Goal: Contribute content: Contribute content

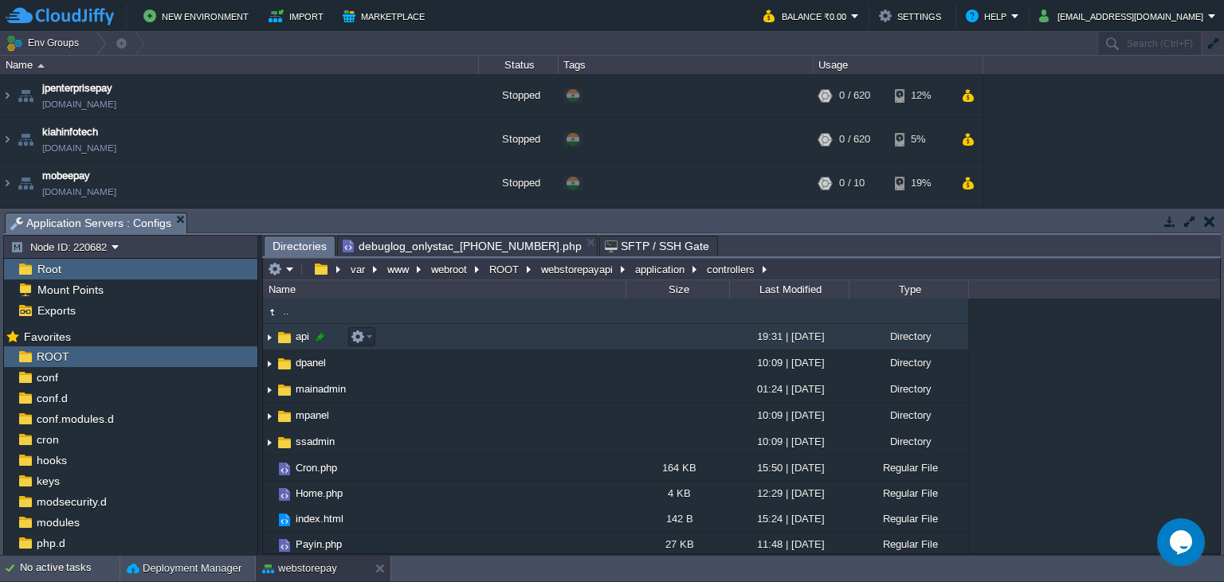
scroll to position [376, 0]
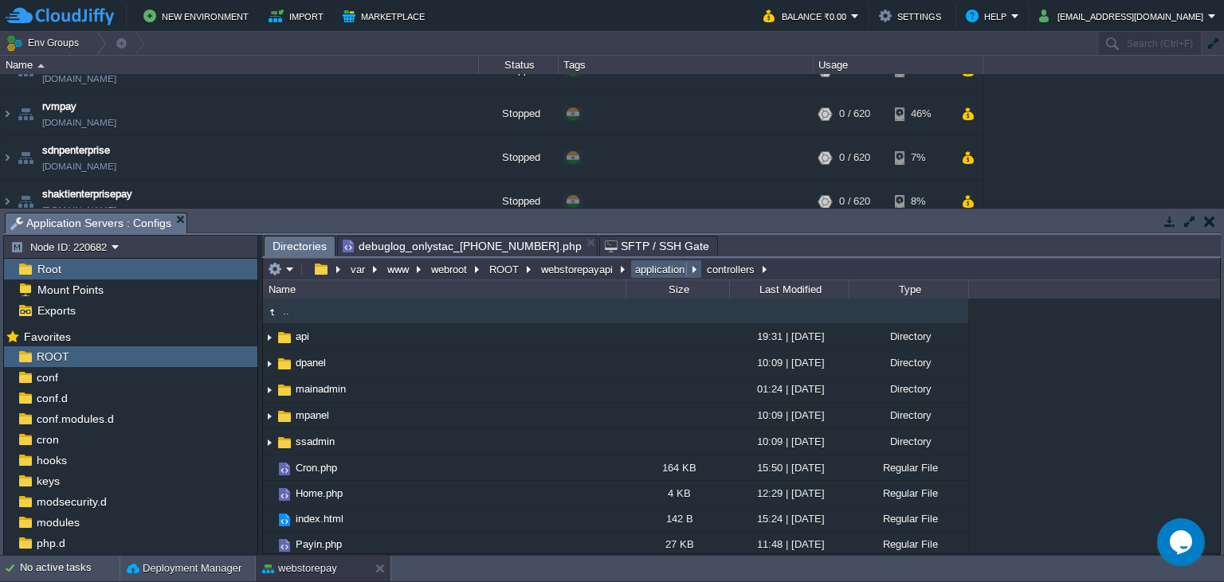
click at [664, 270] on button "application" at bounding box center [660, 269] width 56 height 14
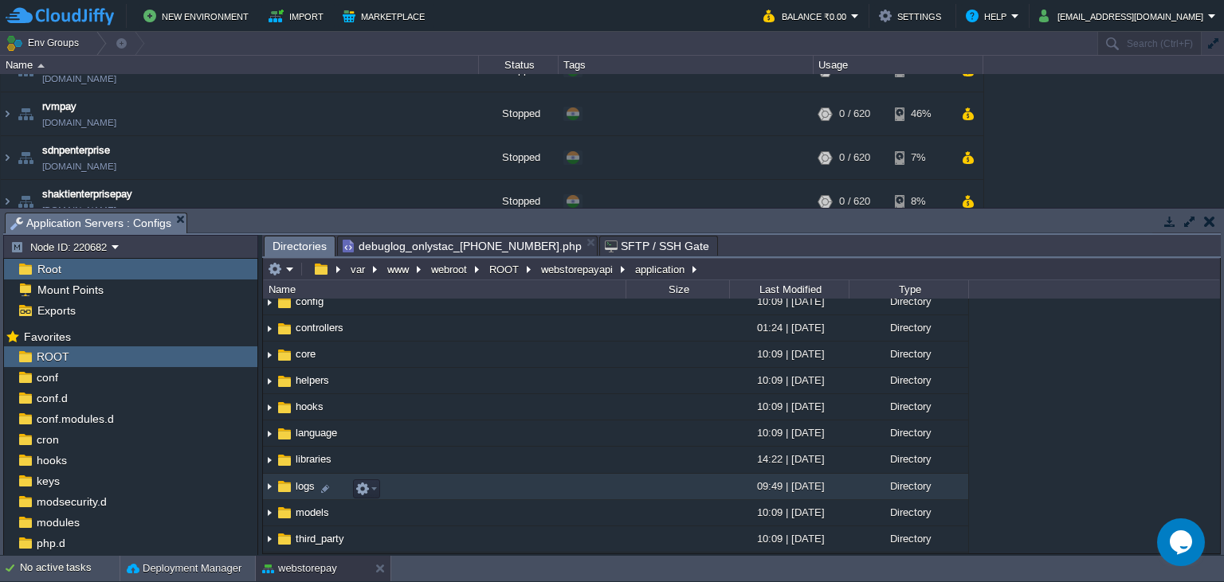
scroll to position [140, 0]
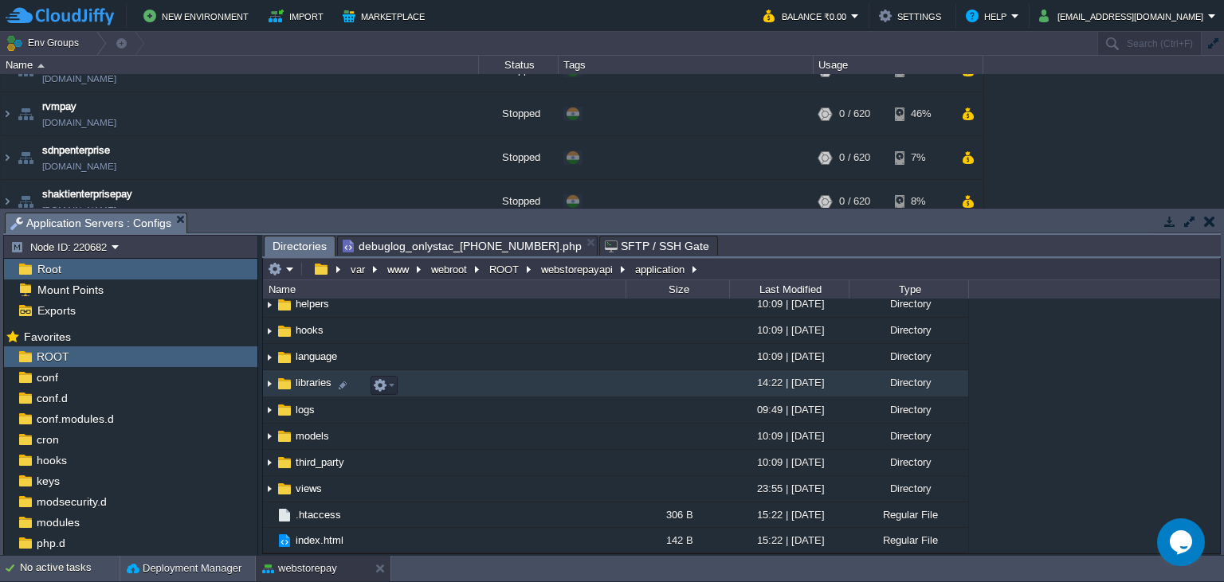
click at [312, 387] on span "libraries" at bounding box center [313, 383] width 41 height 14
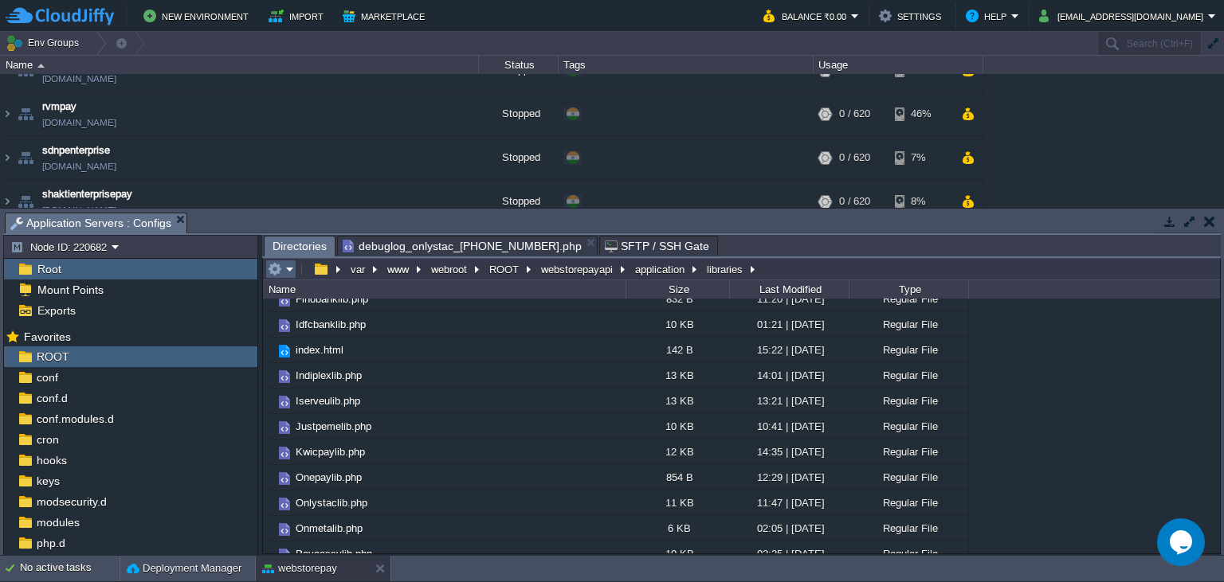
click at [285, 265] on em at bounding box center [281, 269] width 26 height 14
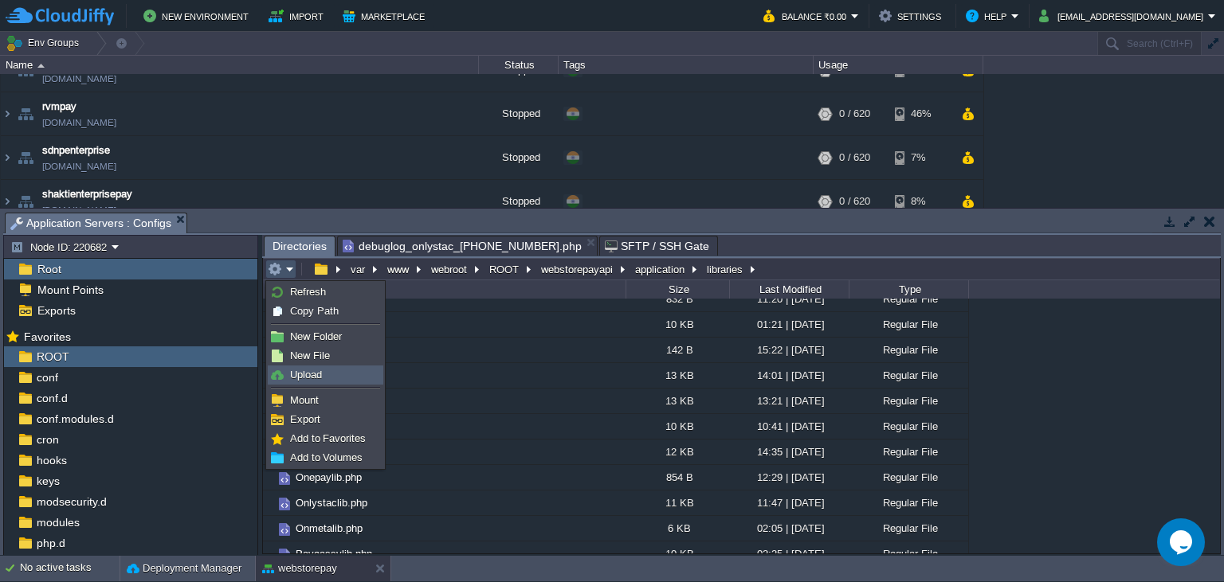
click at [314, 374] on span "Upload" at bounding box center [306, 375] width 32 height 12
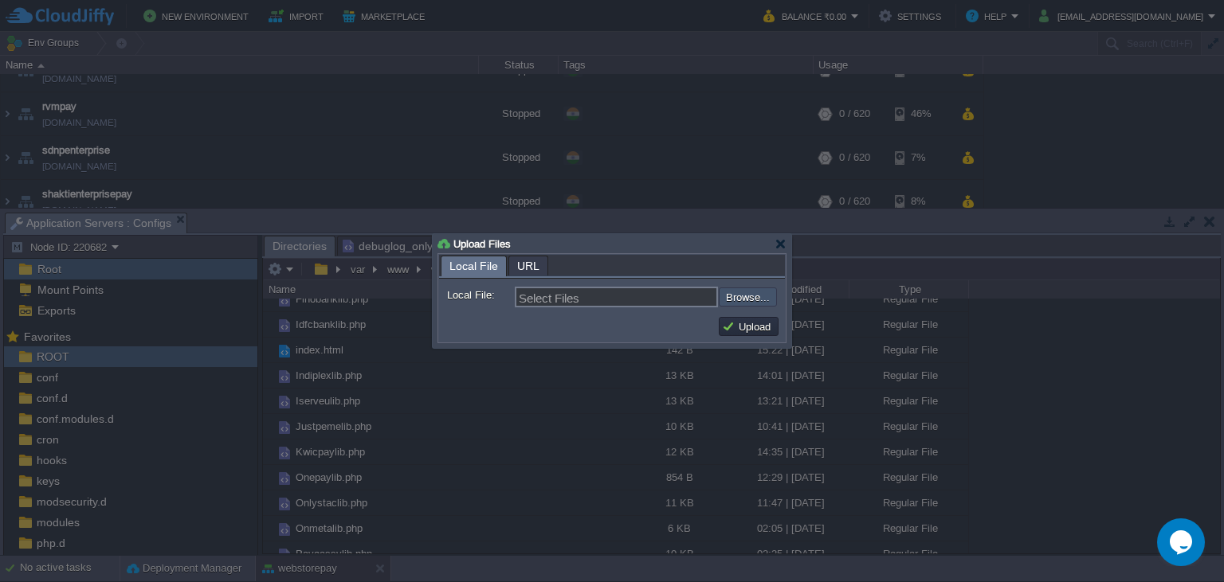
click at [750, 298] on input "file" at bounding box center [676, 297] width 202 height 19
type input "C:\fakepath\Onlystaclib.php"
type input "Onlystaclib.php"
click at [743, 331] on button "Upload" at bounding box center [748, 326] width 53 height 14
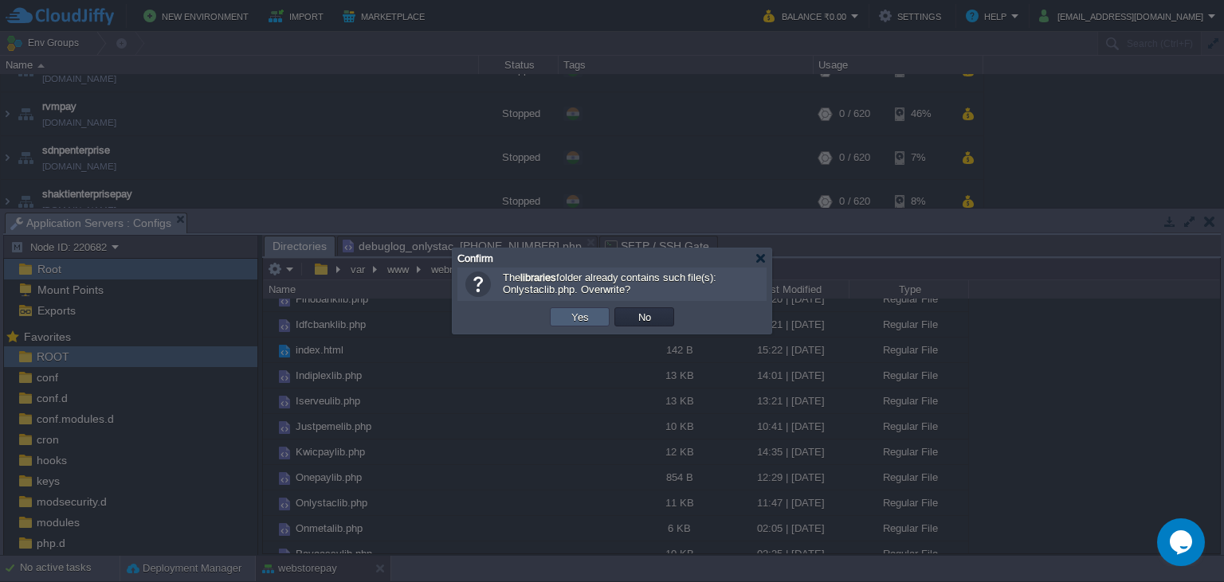
click at [588, 315] on button "Yes" at bounding box center [579, 317] width 27 height 14
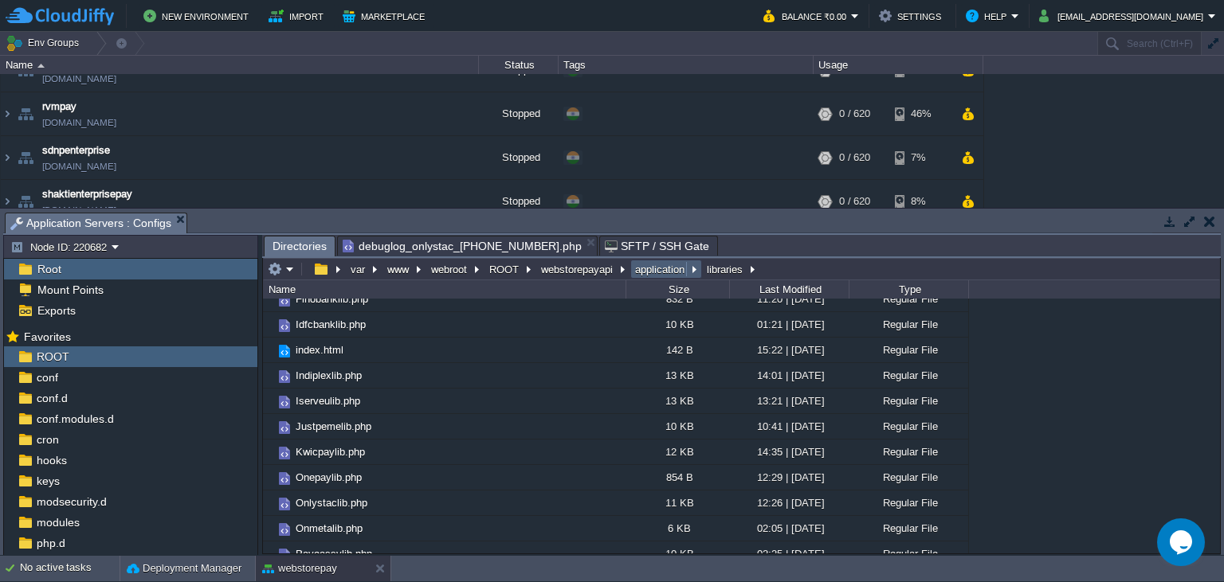
click at [642, 270] on button "application" at bounding box center [660, 269] width 56 height 14
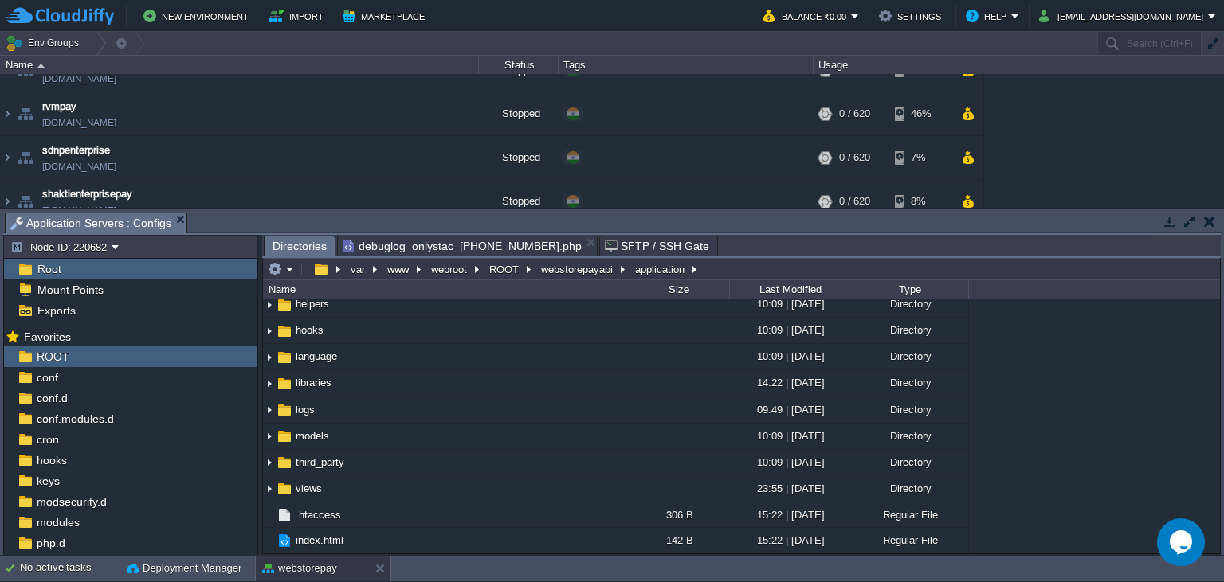
click at [327, 258] on span "controllers" at bounding box center [319, 252] width 53 height 14
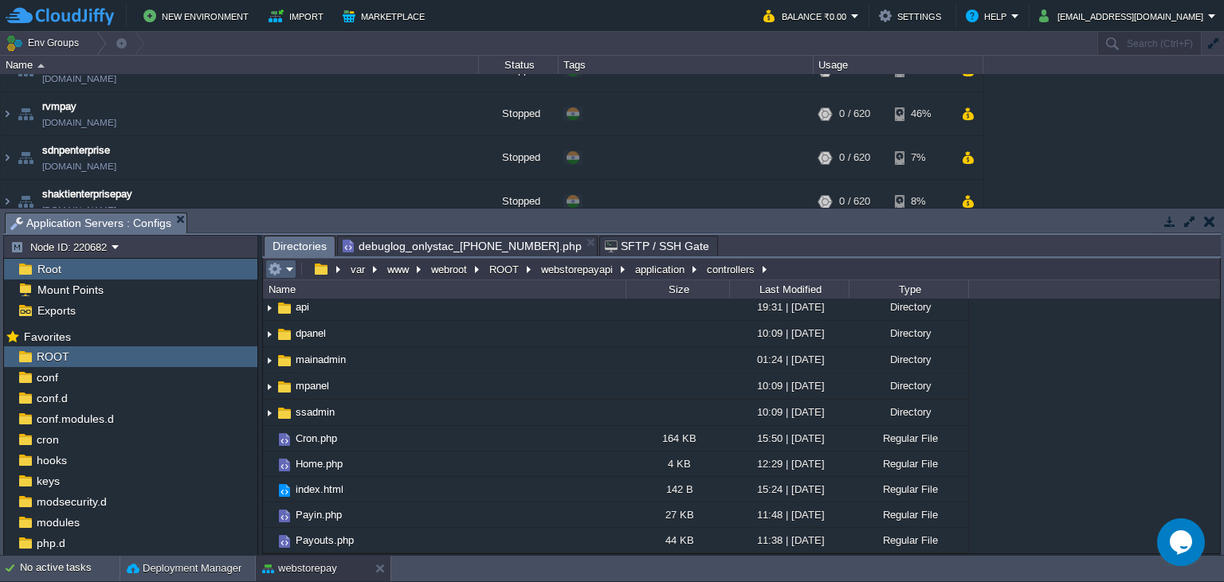
click at [280, 268] on button "button" at bounding box center [275, 269] width 14 height 14
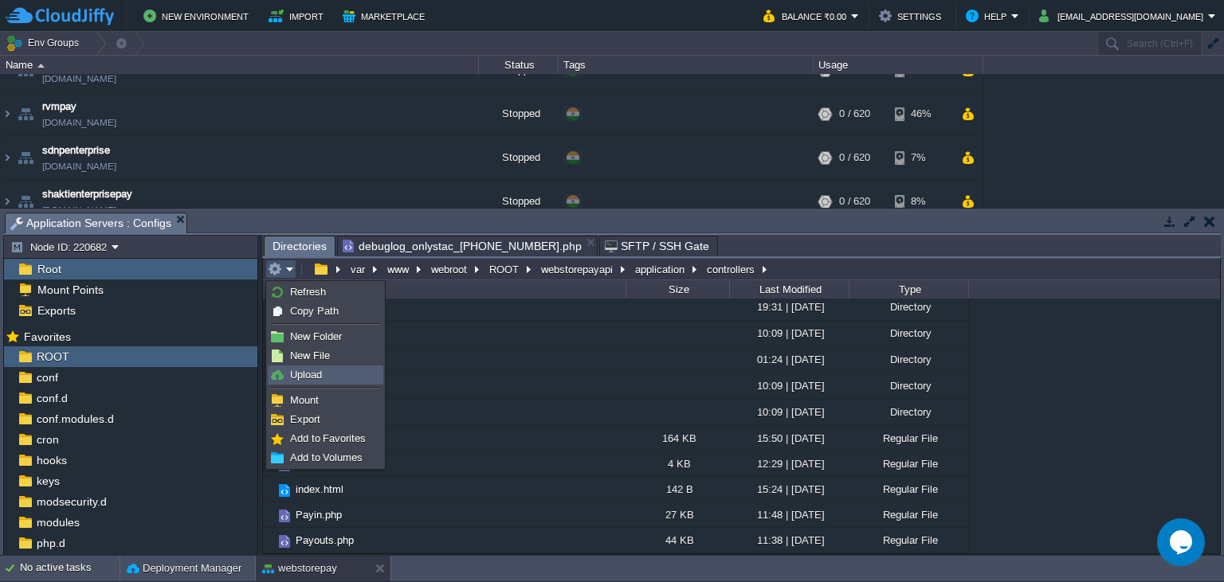
click at [307, 376] on span "Upload" at bounding box center [306, 375] width 32 height 12
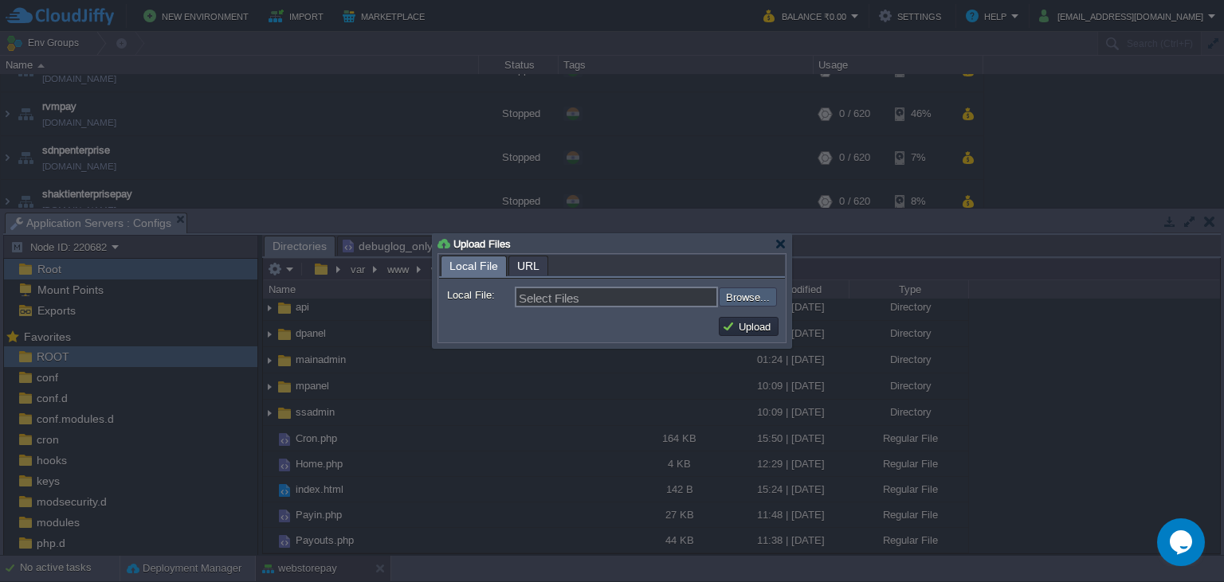
click at [750, 292] on input "file" at bounding box center [676, 297] width 202 height 19
type input "C:\fakepath\Payouts.php"
type input "Payouts.php, Payin.php"
click at [754, 331] on button "Upload" at bounding box center [748, 326] width 53 height 14
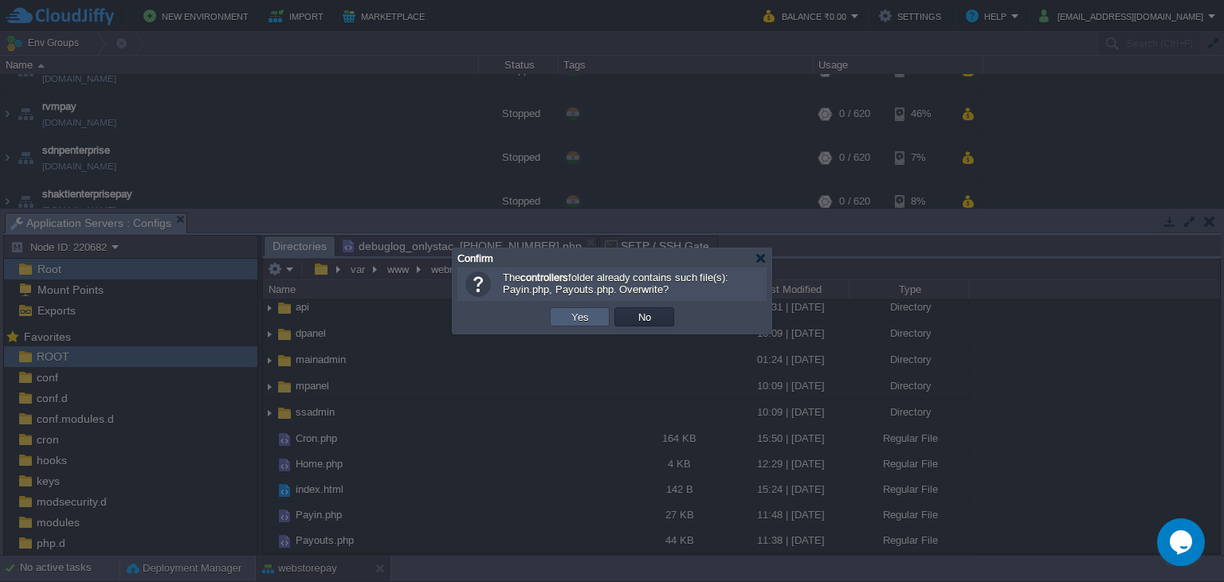
click at [586, 315] on button "Yes" at bounding box center [579, 317] width 27 height 14
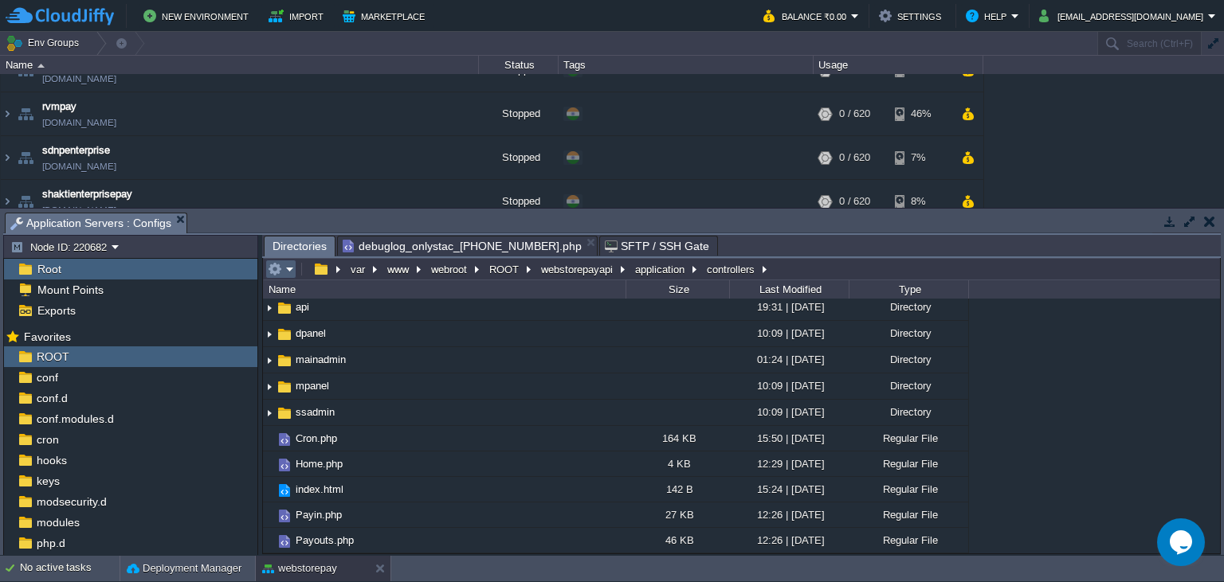
click at [274, 271] on button "button" at bounding box center [275, 269] width 14 height 14
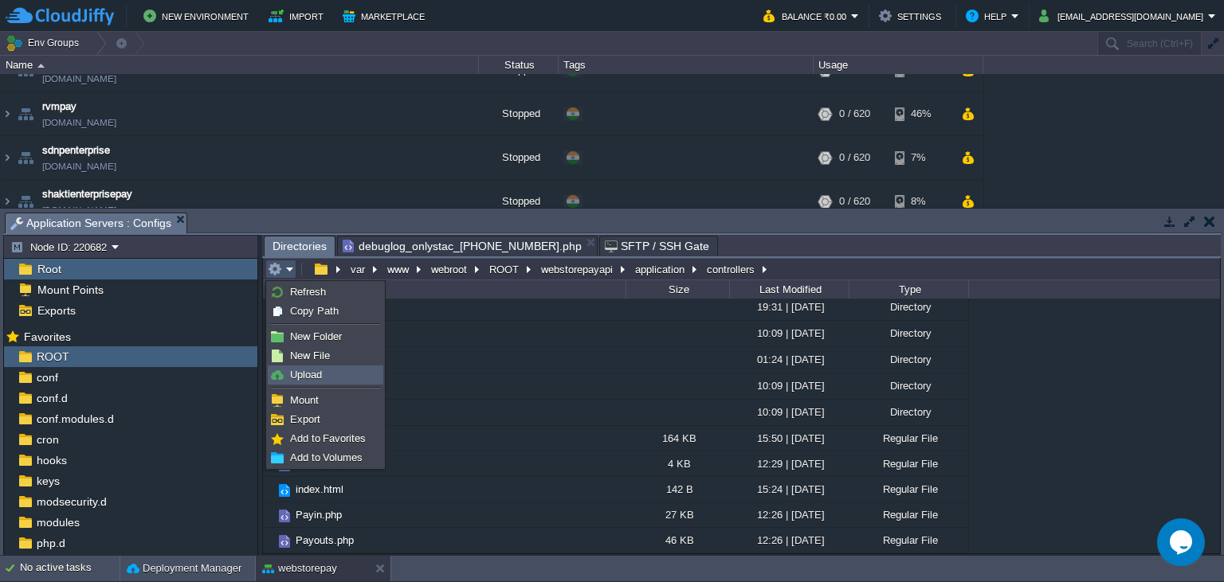
click at [323, 378] on link "Upload" at bounding box center [325, 375] width 114 height 18
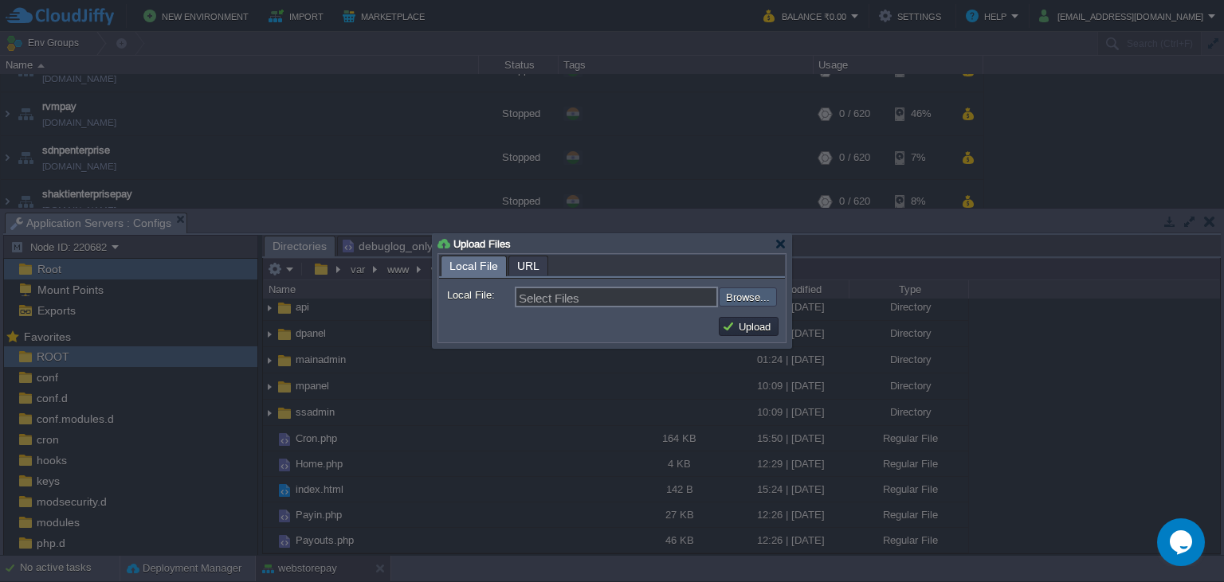
click at [759, 295] on input "file" at bounding box center [676, 297] width 202 height 19
type input "C:\fakepath\Payouts.php"
type input "Payouts.php"
click at [754, 330] on button "Upload" at bounding box center [748, 326] width 53 height 14
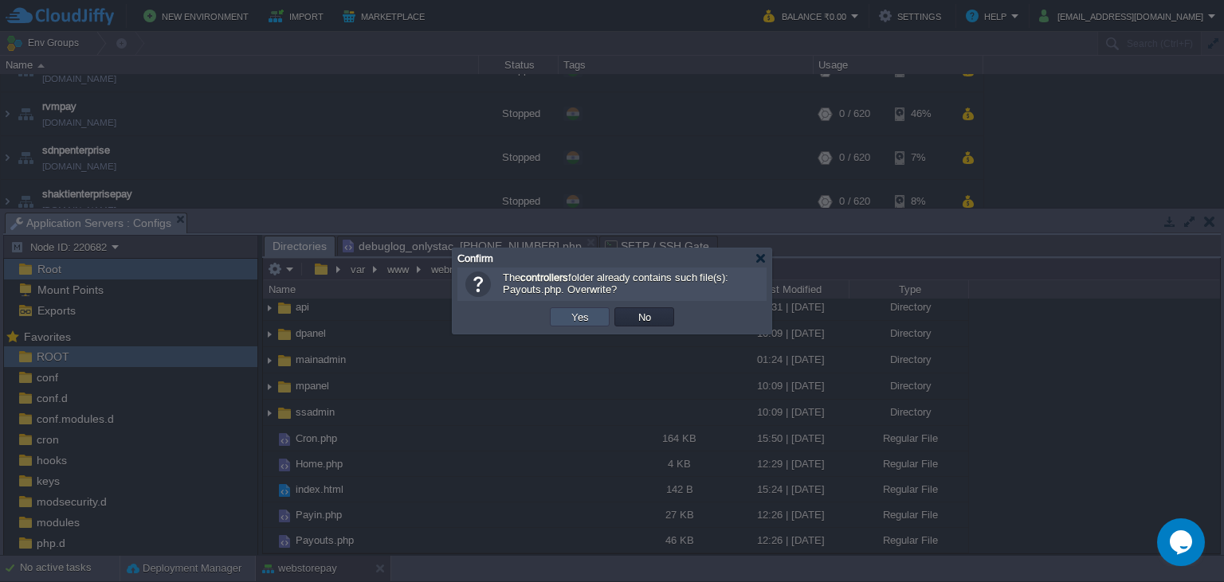
click at [568, 319] on button "Yes" at bounding box center [579, 317] width 27 height 14
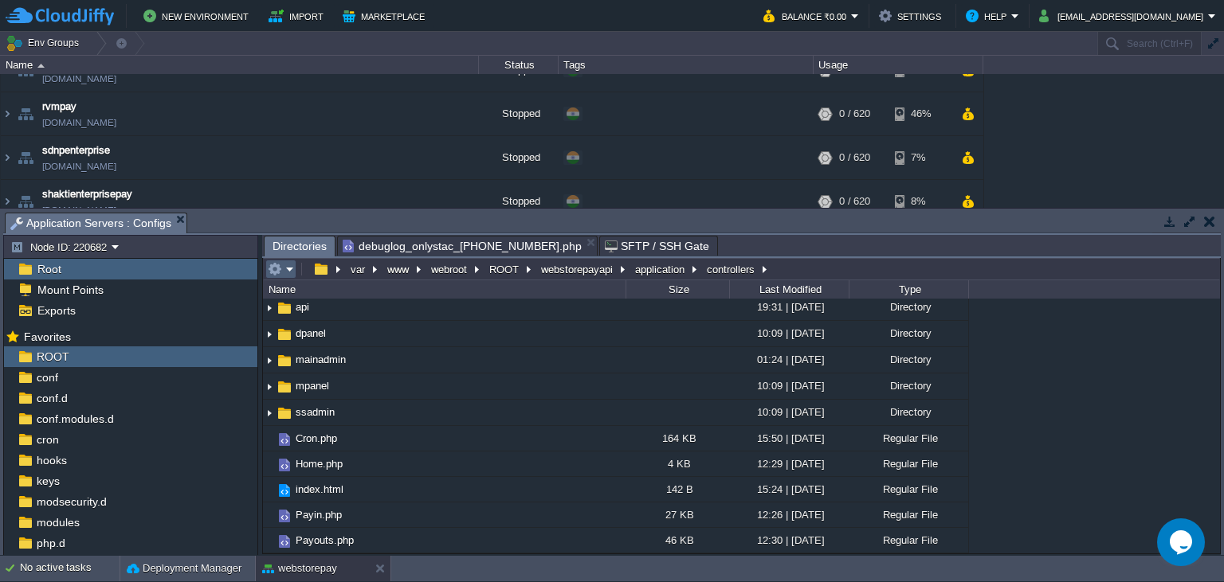
click at [288, 276] on em at bounding box center [281, 269] width 26 height 14
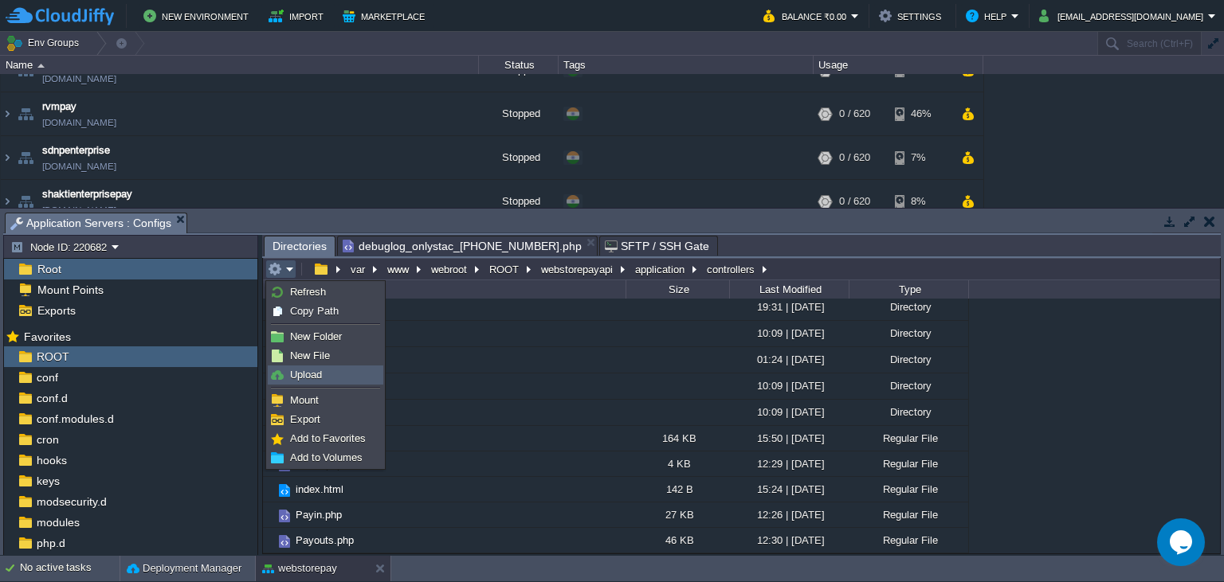
click at [319, 378] on span "Upload" at bounding box center [306, 375] width 32 height 12
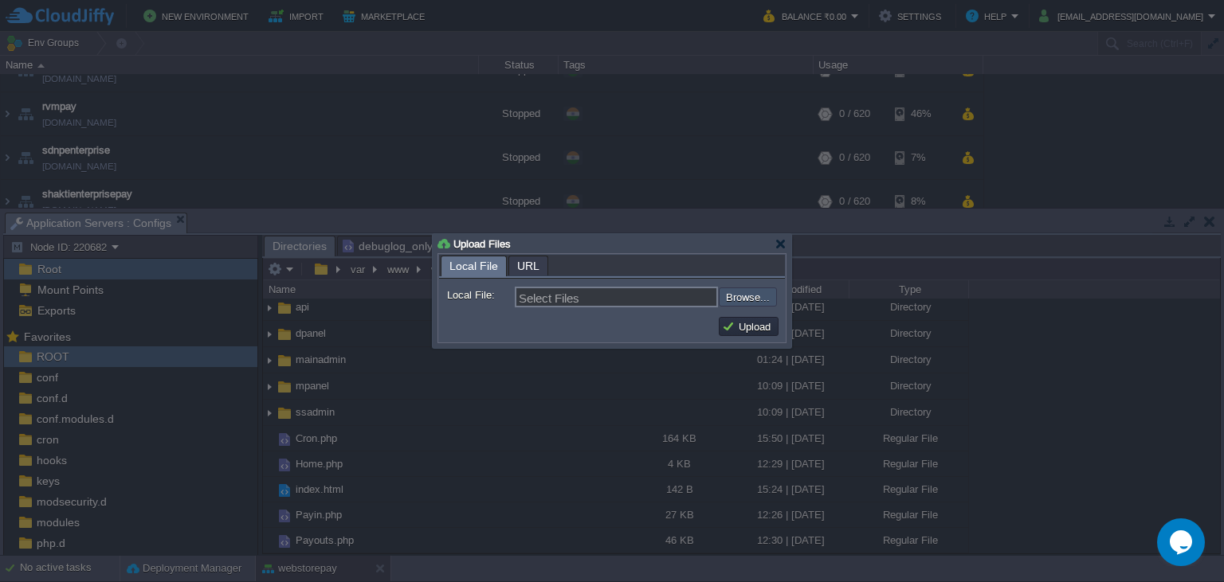
click at [735, 298] on input "file" at bounding box center [676, 297] width 202 height 19
type input "C:\fakepath\Payouts.php"
type input "Payouts.php"
click at [754, 328] on button "Upload" at bounding box center [748, 326] width 53 height 14
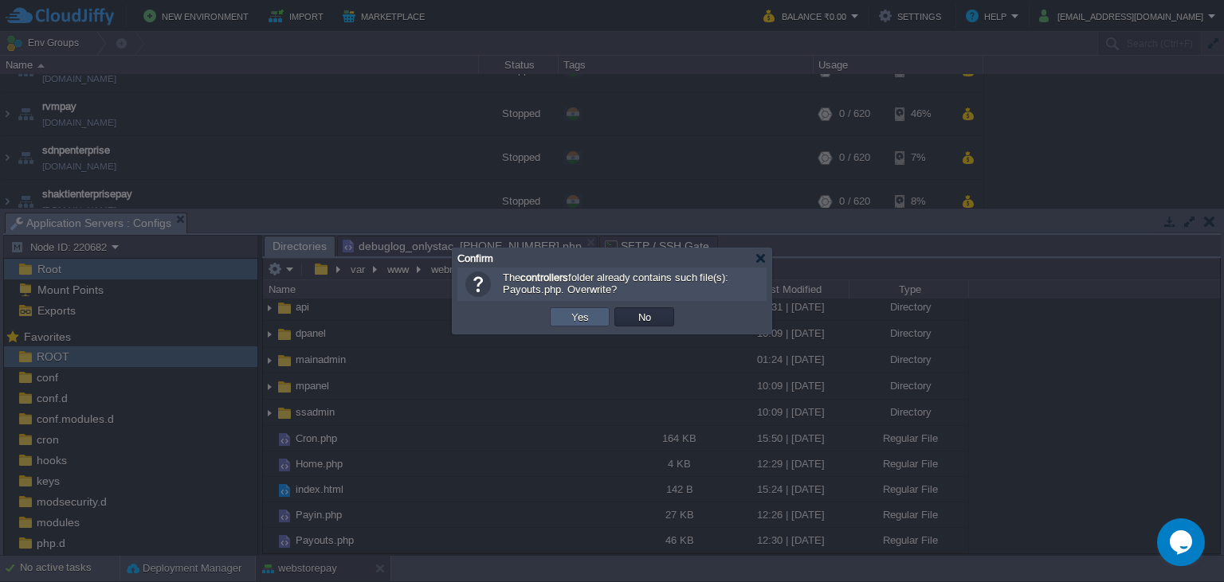
click at [567, 318] on button "Yes" at bounding box center [579, 317] width 27 height 14
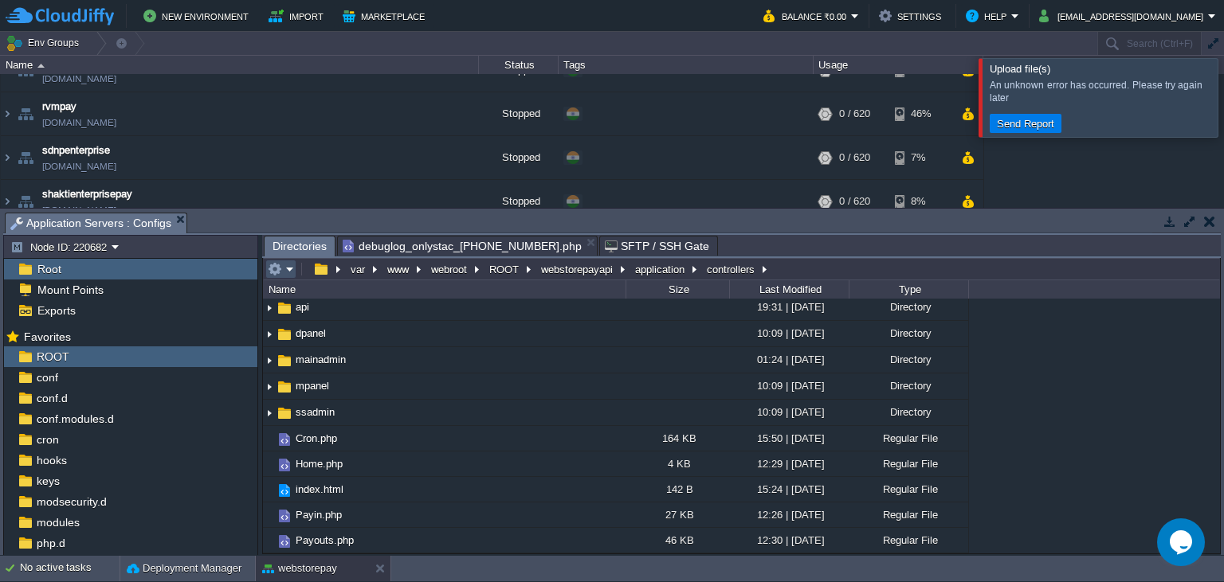
click at [281, 274] on button "button" at bounding box center [275, 269] width 14 height 14
click at [1223, 108] on div at bounding box center [1243, 97] width 0 height 78
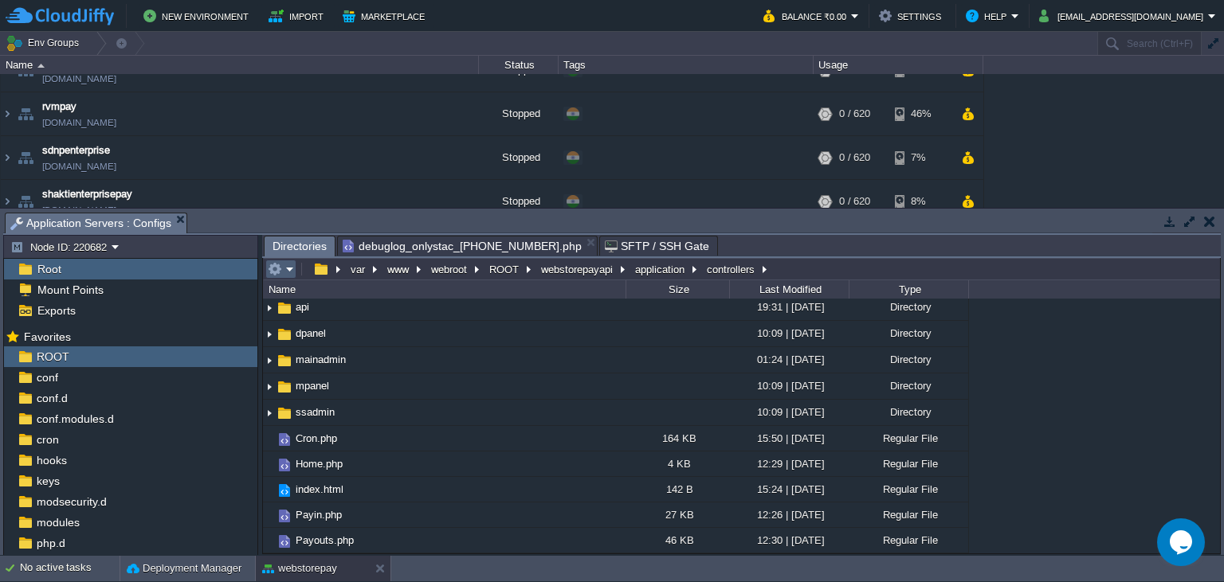
click at [292, 268] on em at bounding box center [281, 269] width 26 height 14
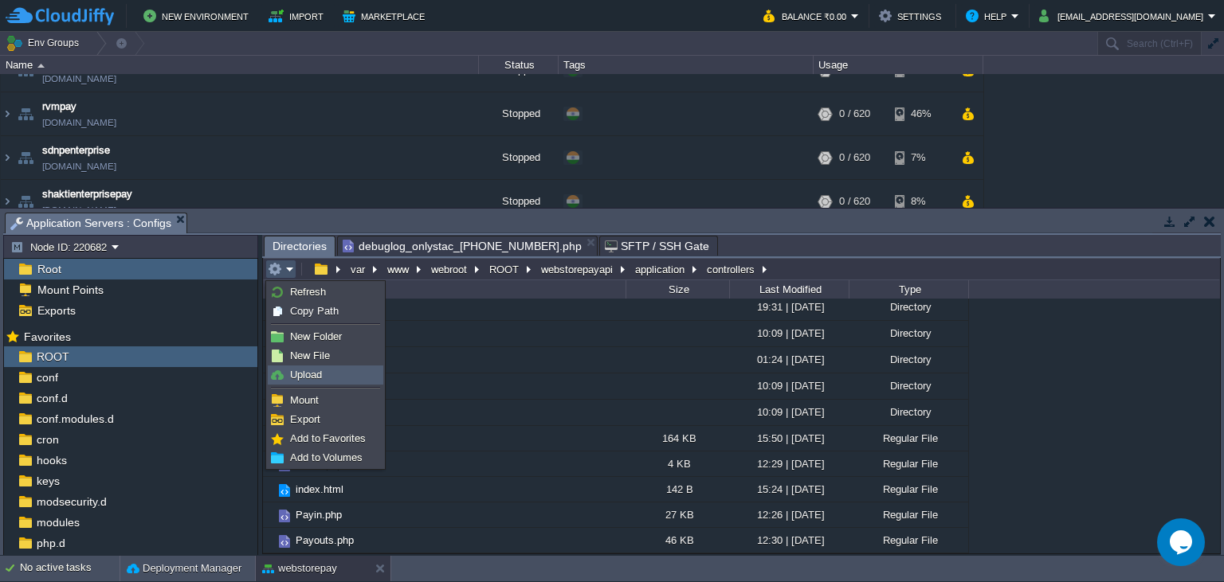
click at [324, 378] on link "Upload" at bounding box center [325, 375] width 114 height 18
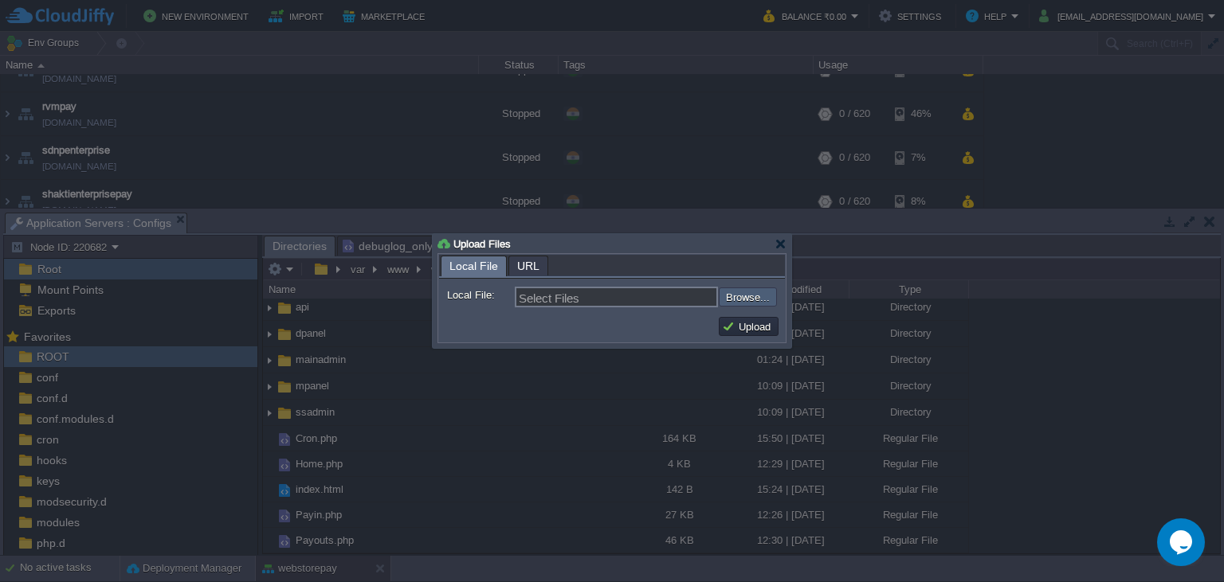
click at [753, 301] on input "file" at bounding box center [676, 297] width 202 height 19
type input "C:\fakepath\Payouts.php"
type input "Payouts.php"
click at [760, 332] on button "Upload" at bounding box center [748, 326] width 53 height 14
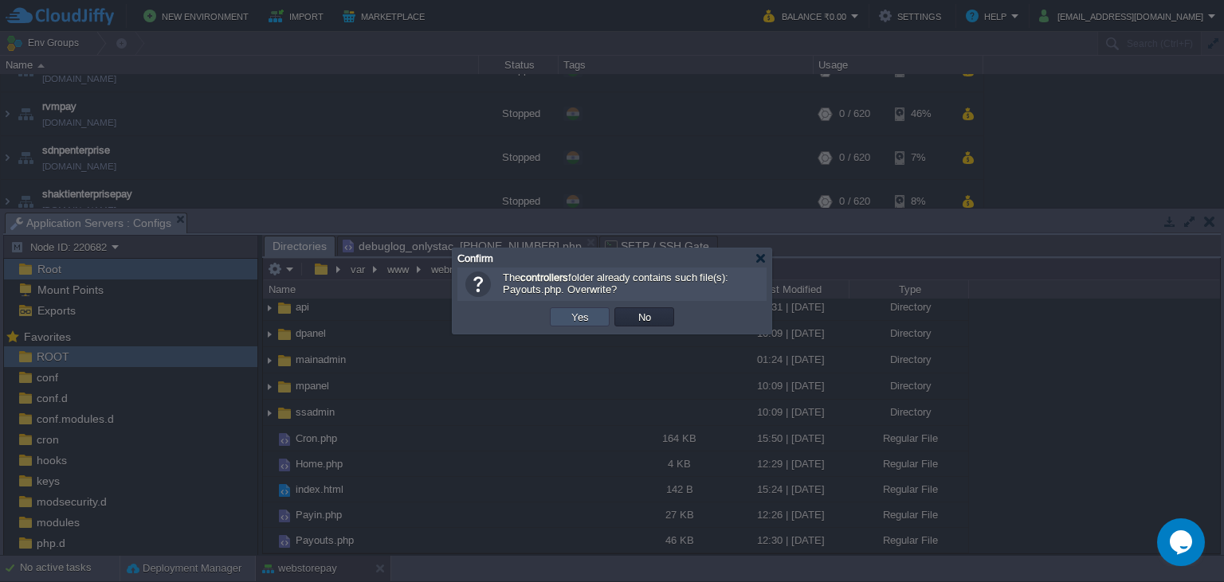
click at [583, 320] on button "Yes" at bounding box center [579, 317] width 27 height 14
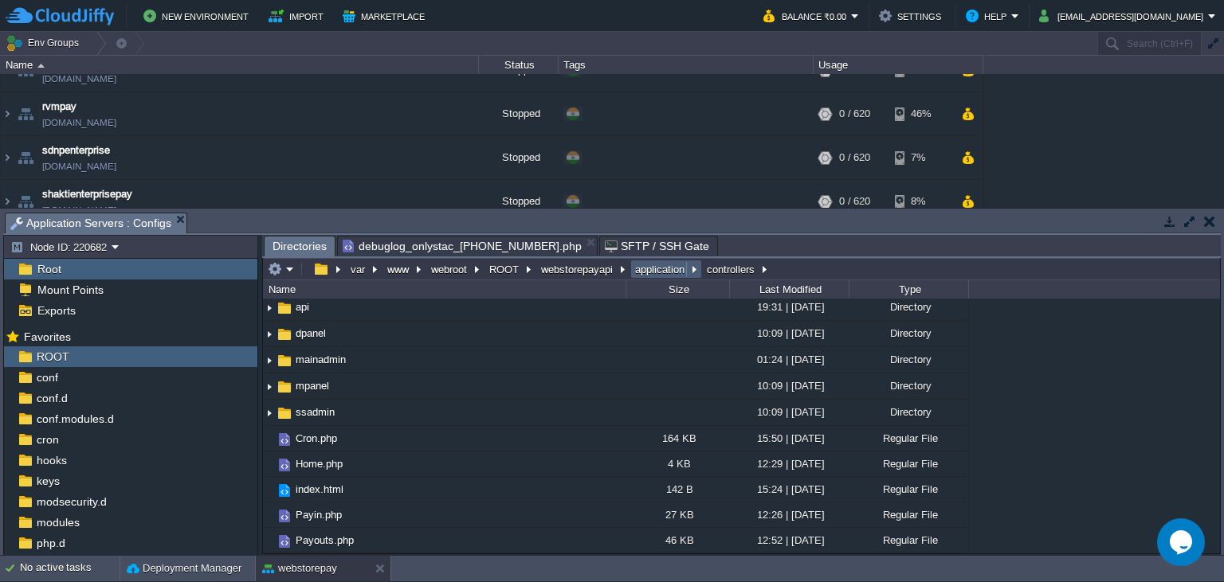
click at [652, 276] on button "application" at bounding box center [660, 269] width 56 height 14
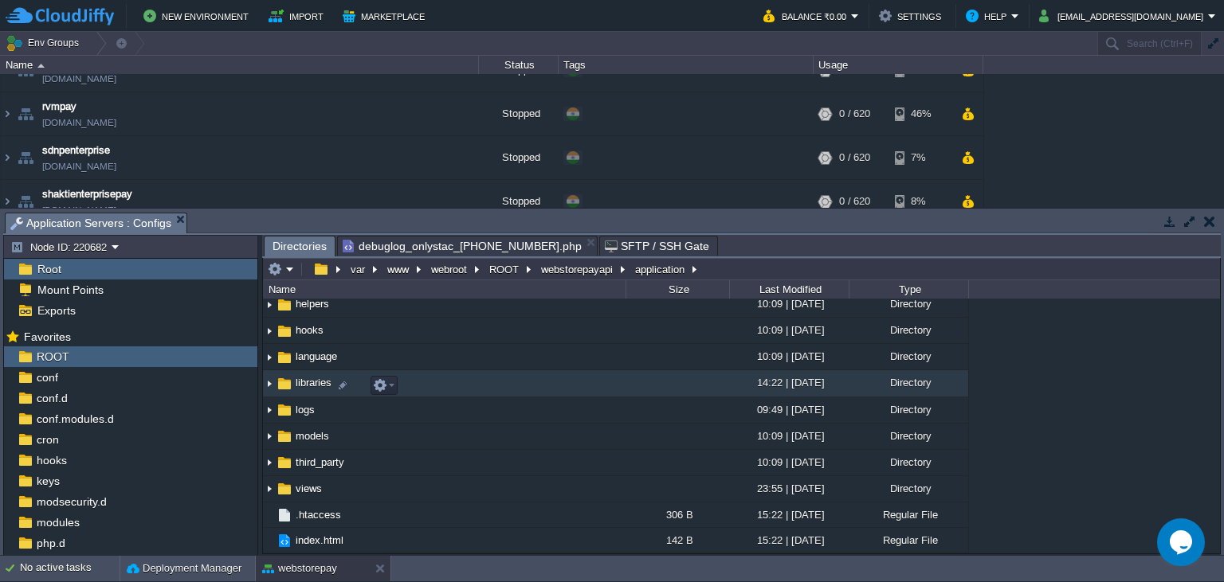
click at [307, 390] on span "libraries" at bounding box center [313, 383] width 41 height 14
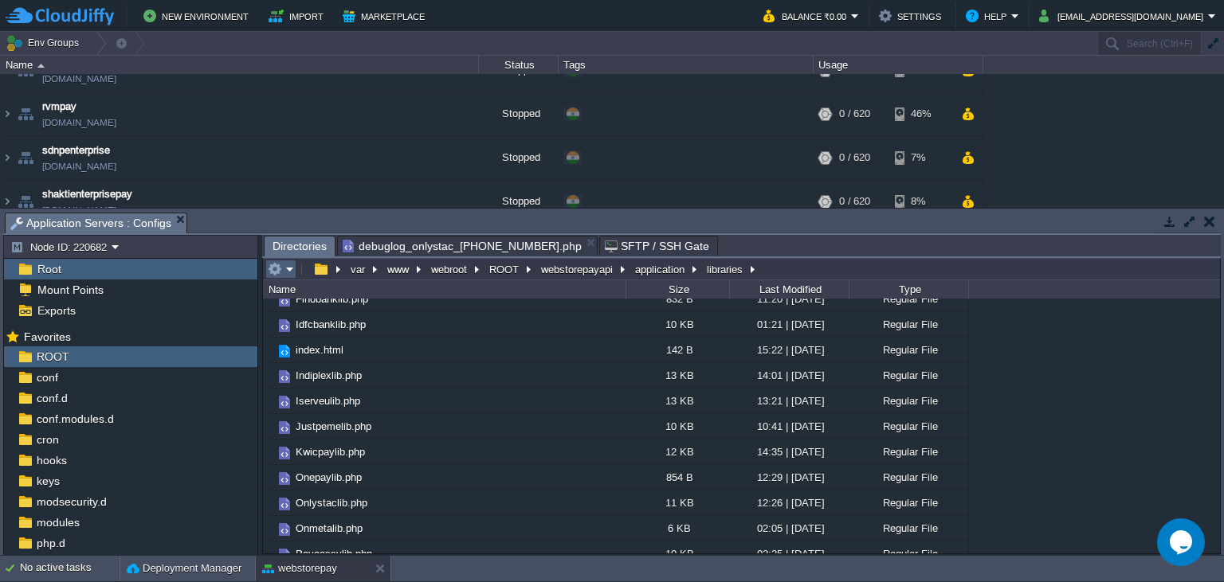
click at [285, 270] on em at bounding box center [281, 269] width 26 height 14
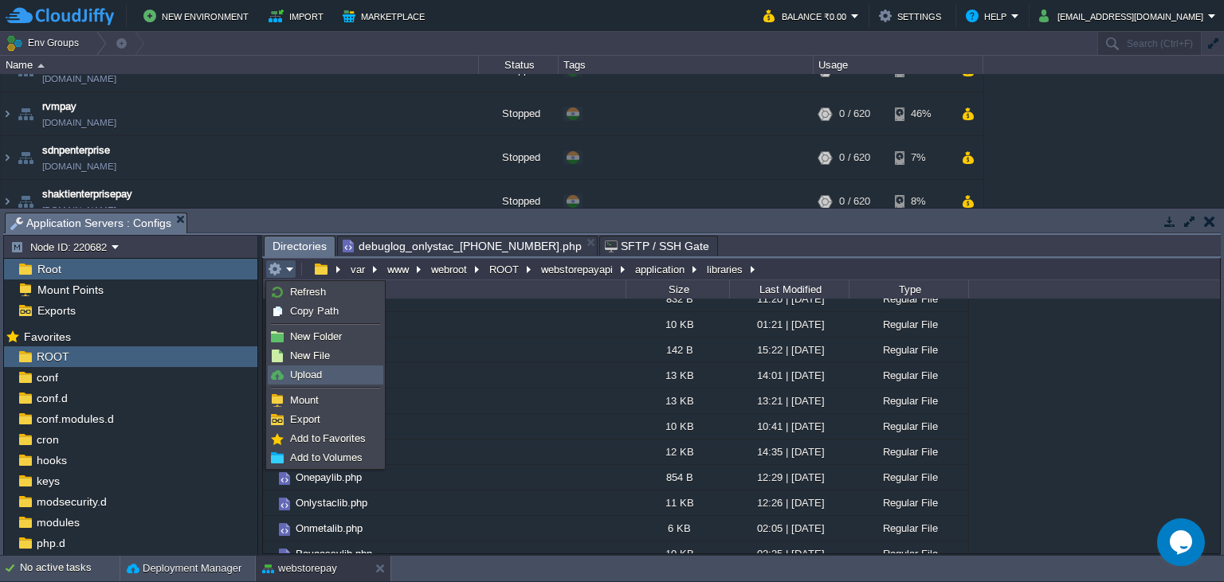
click at [305, 378] on span "Upload" at bounding box center [306, 375] width 32 height 12
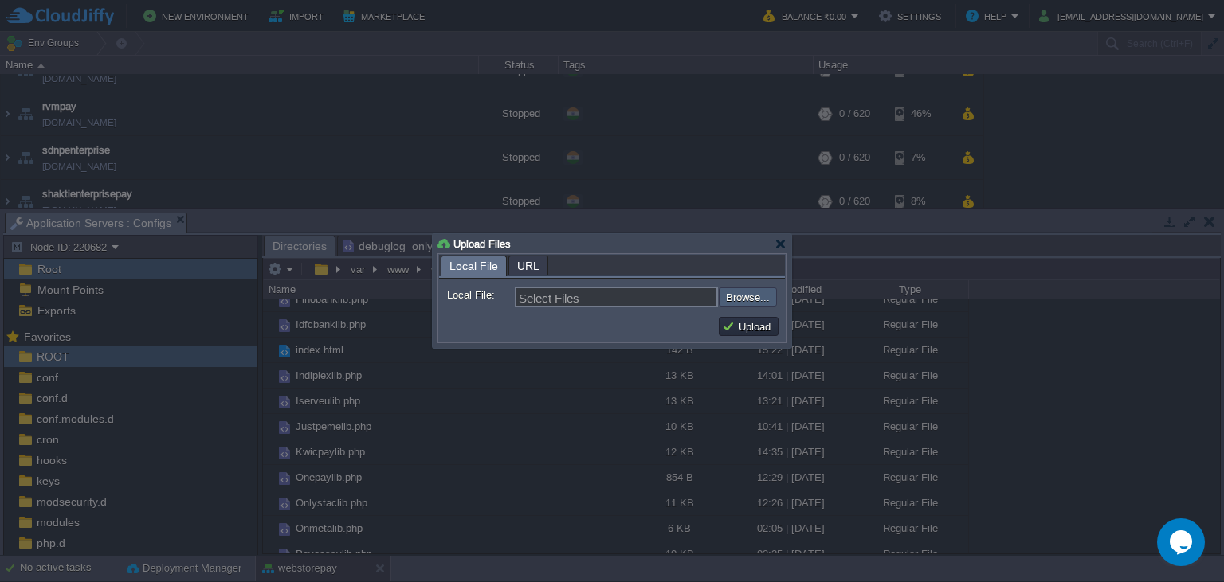
click at [737, 295] on input "file" at bounding box center [676, 297] width 202 height 19
type input "C:\fakepath\Onlystaclib.php"
type input "Onlystaclib.php"
click at [749, 333] on button "Upload" at bounding box center [748, 326] width 53 height 14
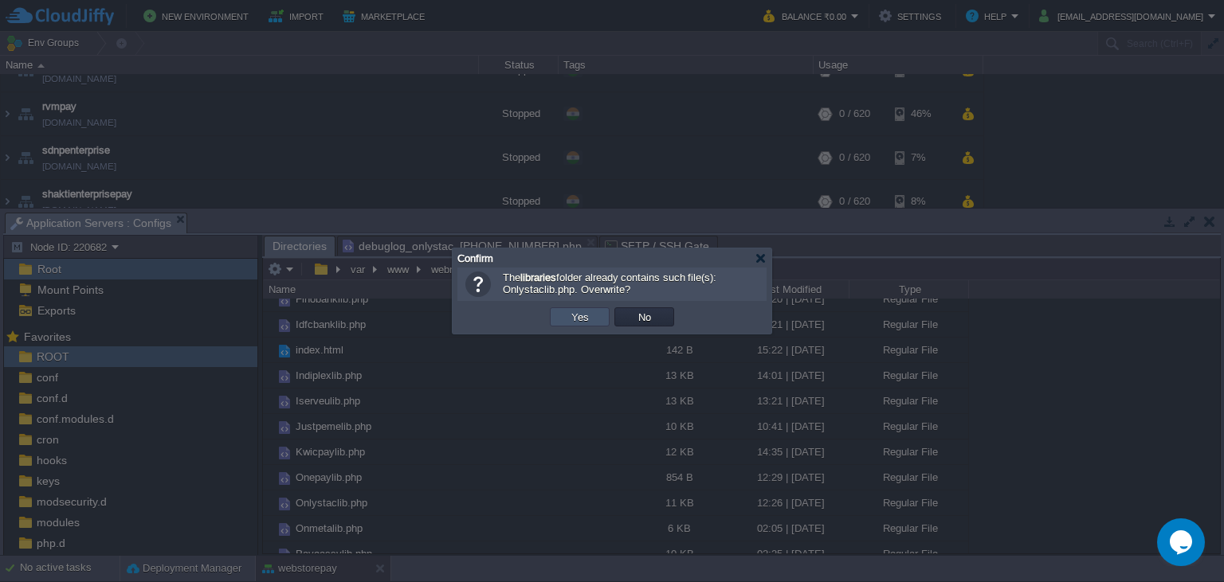
click at [585, 317] on button "Yes" at bounding box center [579, 317] width 27 height 14
